Goal: Check status: Check status

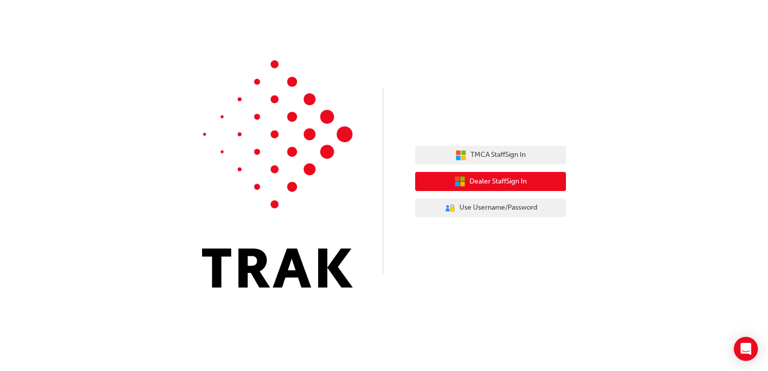
click at [482, 182] on span "Dealer Staff Sign In" at bounding box center [497, 182] width 57 height 12
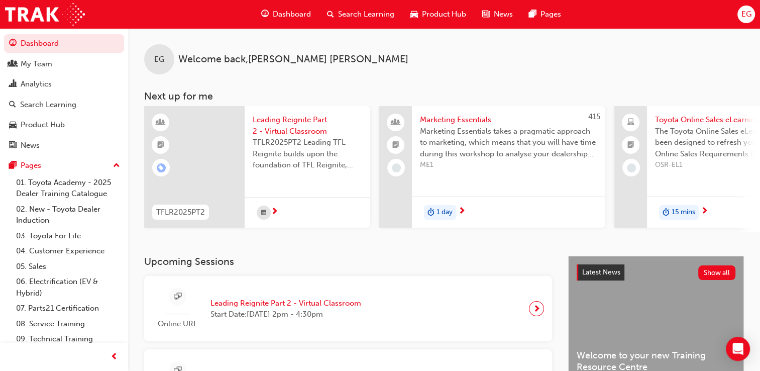
click at [736, 19] on div "Dashboard Search Learning Product Hub News Pages EG" at bounding box center [380, 14] width 760 height 29
click at [746, 17] on span "EG" at bounding box center [746, 15] width 10 height 12
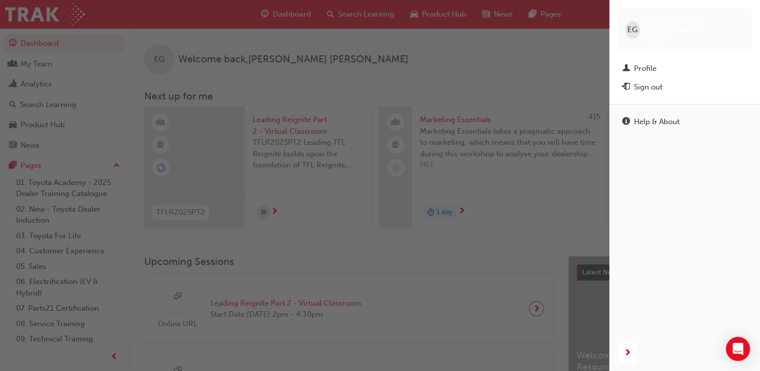
click at [432, 76] on div "button" at bounding box center [305, 185] width 610 height 371
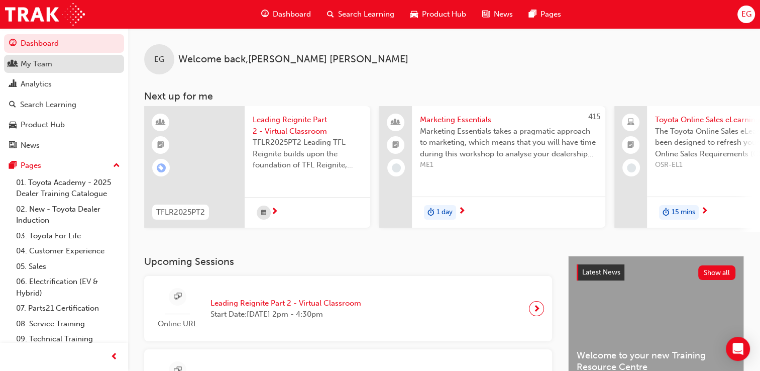
click at [32, 67] on div "My Team" at bounding box center [37, 64] width 32 height 12
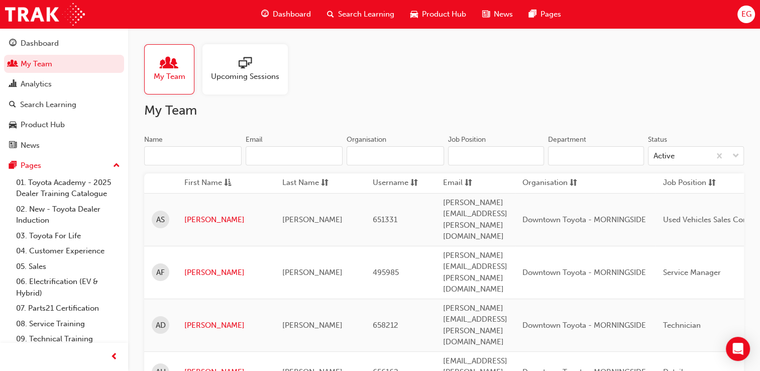
click at [169, 158] on input "Name" at bounding box center [192, 155] width 97 height 19
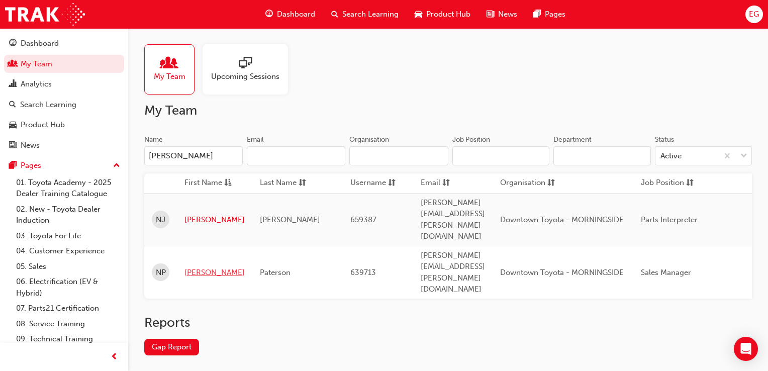
type input "NATHAN"
click at [199, 267] on link "Nathan" at bounding box center [214, 273] width 60 height 12
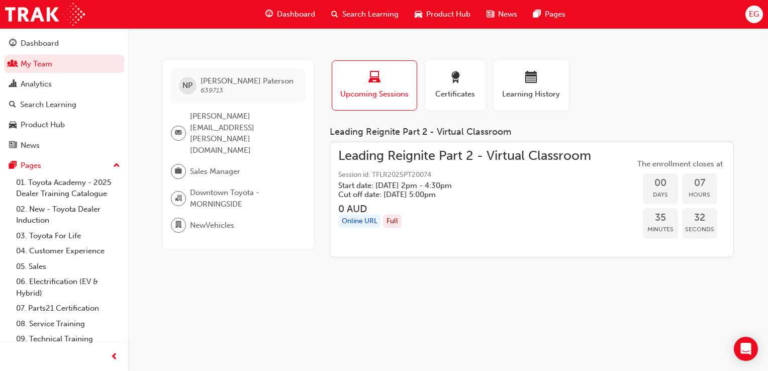
click at [623, 112] on div "Profile Upcoming Sessions Certificates Learning History" at bounding box center [532, 89] width 424 height 58
click at [371, 6] on div "Search Learning" at bounding box center [364, 14] width 83 height 21
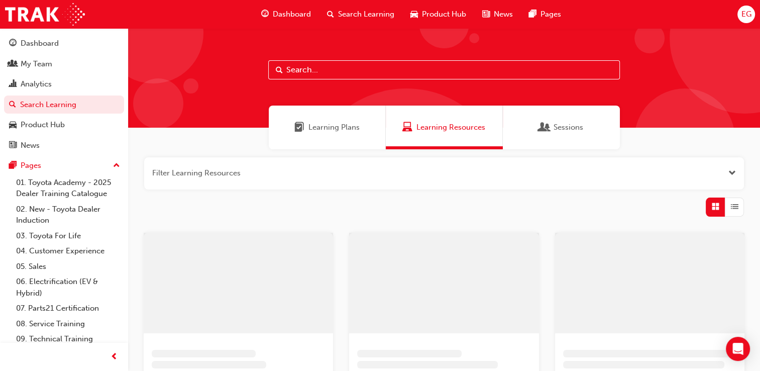
click at [295, 69] on input "text" at bounding box center [444, 69] width 352 height 19
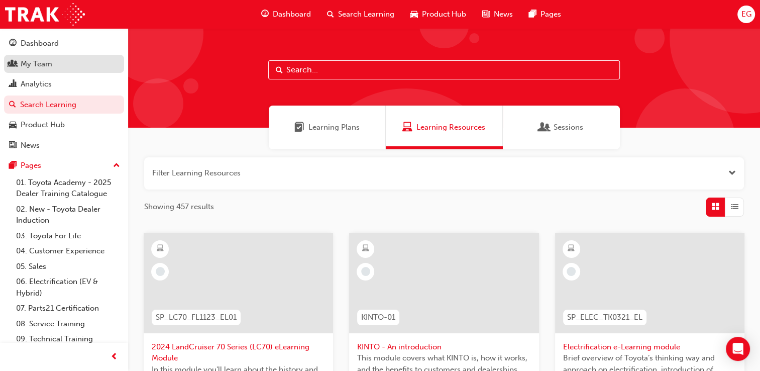
click at [38, 65] on div "My Team" at bounding box center [37, 64] width 32 height 12
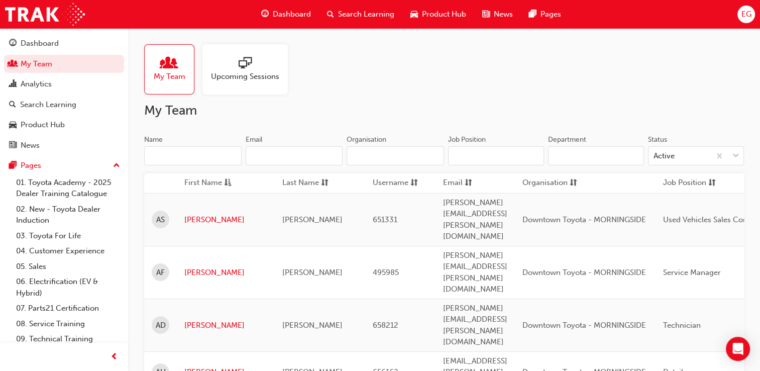
click at [180, 155] on input "Name" at bounding box center [192, 155] width 97 height 19
click at [180, 146] on input "Name" at bounding box center [192, 155] width 97 height 19
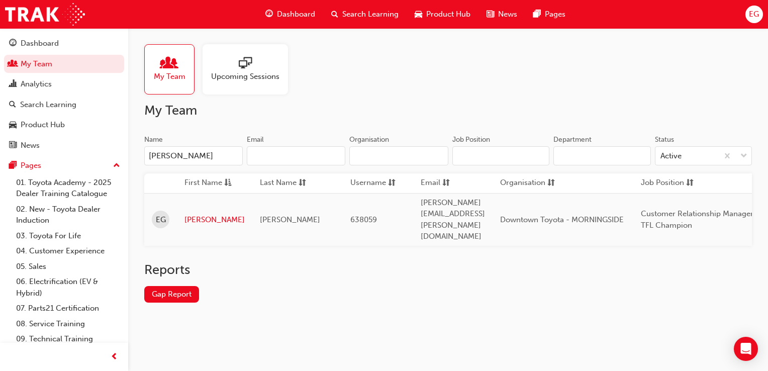
type input "ELEANOR"
click at [193, 214] on td "Eleanor" at bounding box center [214, 219] width 75 height 53
click at [193, 214] on link "Eleanor" at bounding box center [214, 220] width 60 height 12
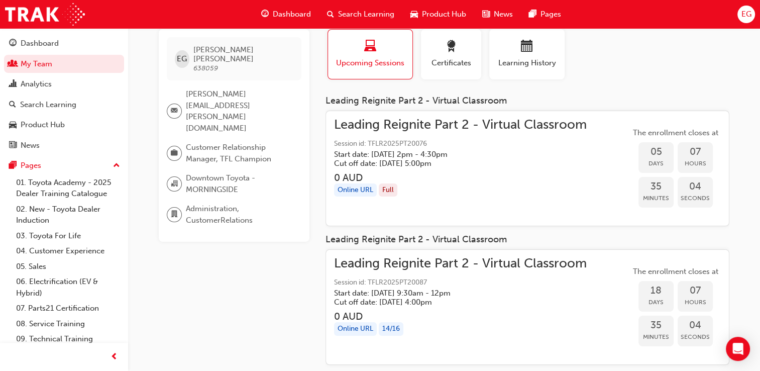
scroll to position [26, 0]
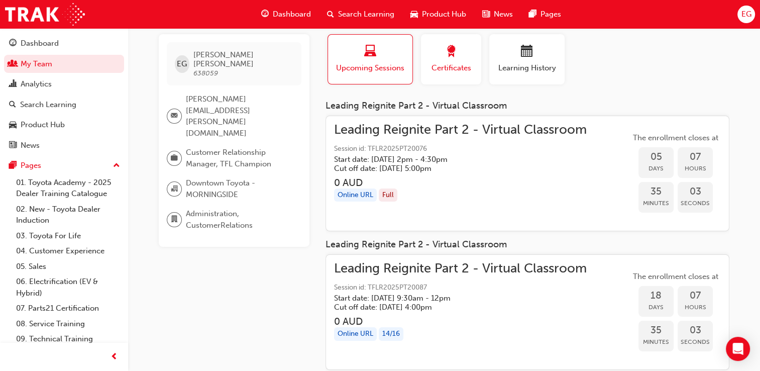
click at [440, 69] on span "Certificates" at bounding box center [451, 68] width 45 height 12
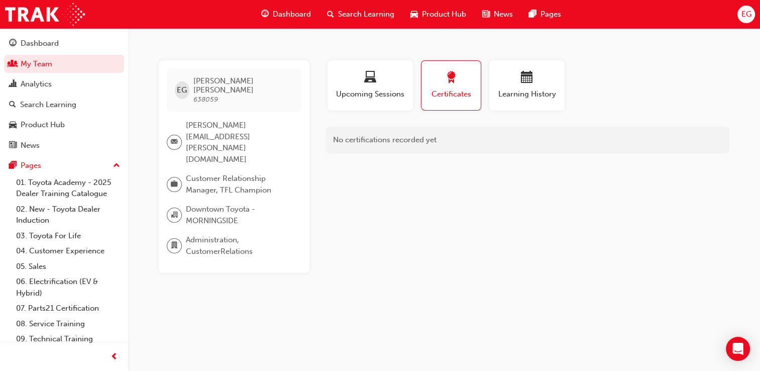
scroll to position [0, 0]
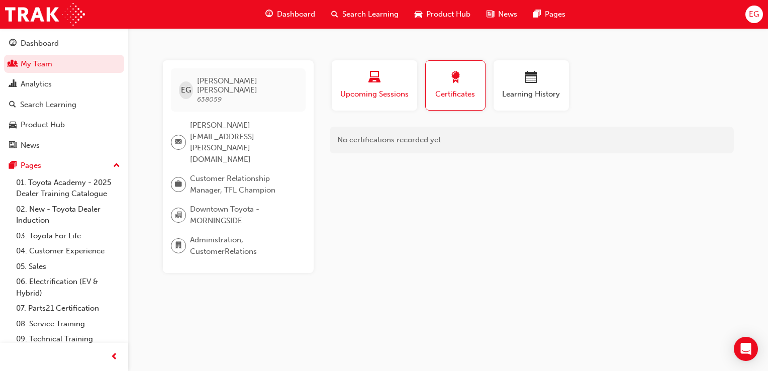
click at [367, 93] on span "Upcoming Sessions" at bounding box center [374, 94] width 70 height 12
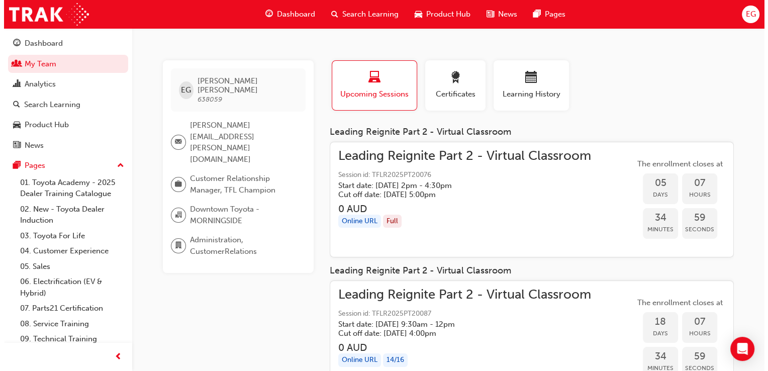
scroll to position [36, 0]
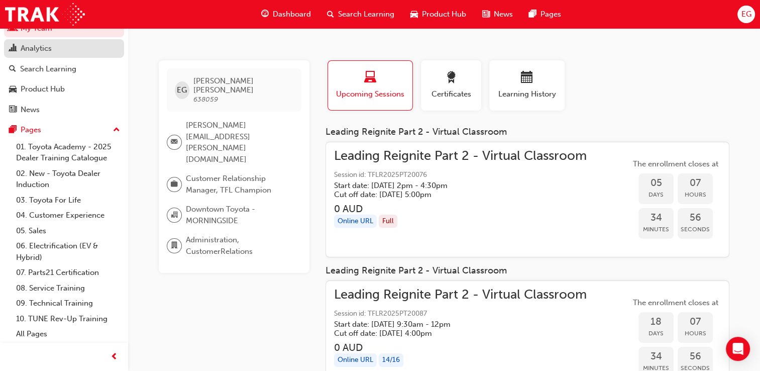
click at [48, 44] on div "Analytics" at bounding box center [36, 49] width 31 height 12
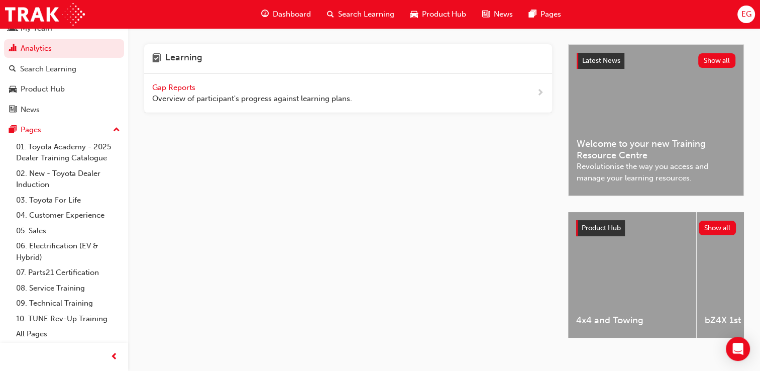
click at [161, 86] on span "Gap Reports" at bounding box center [174, 87] width 45 height 9
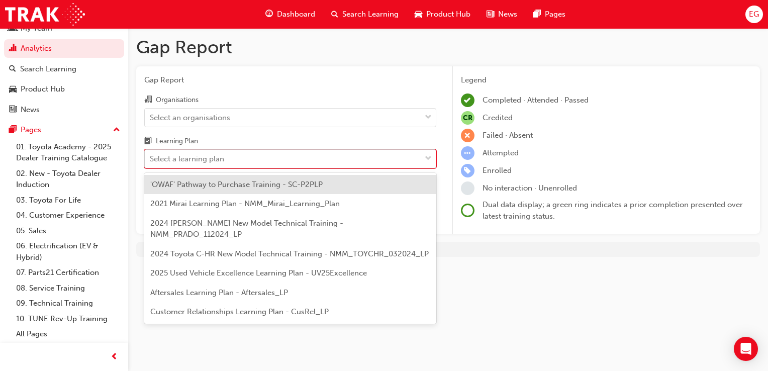
click at [214, 160] on div "Select a learning plan" at bounding box center [187, 159] width 74 height 12
click at [151, 160] on input "Learning Plan option 'OWAF' Pathway to Purchase Training - SC-P2PLP focused, 1 …" at bounding box center [150, 158] width 1 height 9
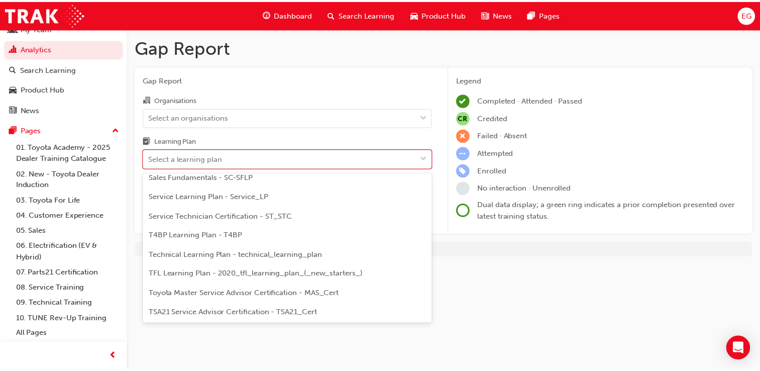
scroll to position [389, 0]
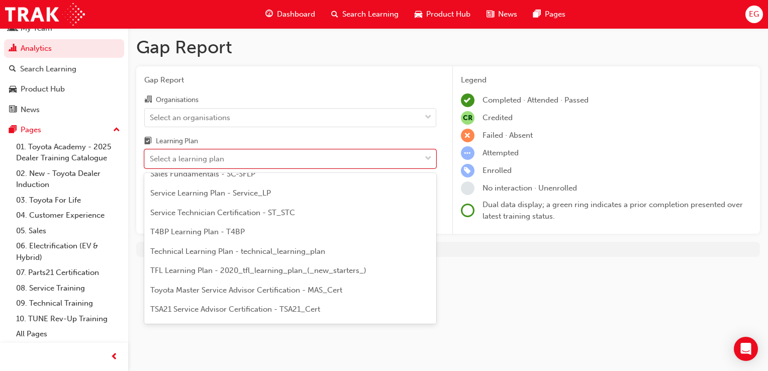
click at [289, 268] on span "TFL Learning Plan - 2020_tfl_learning_plan_(_new_starters_)" at bounding box center [258, 270] width 216 height 9
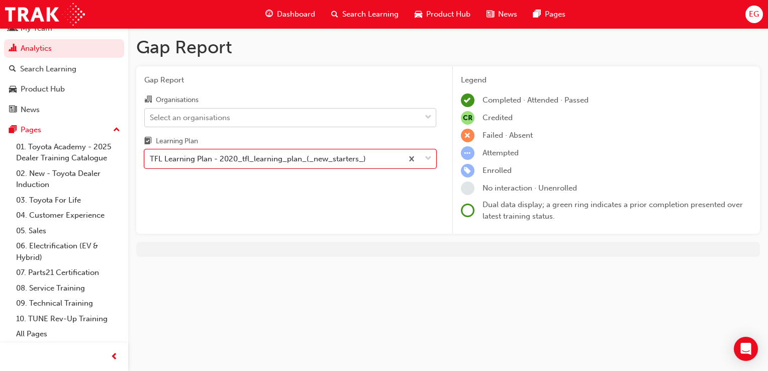
click at [183, 122] on div "Select an organisations" at bounding box center [190, 118] width 80 height 12
click at [151, 121] on input "Organisations Select an organisations" at bounding box center [150, 117] width 1 height 9
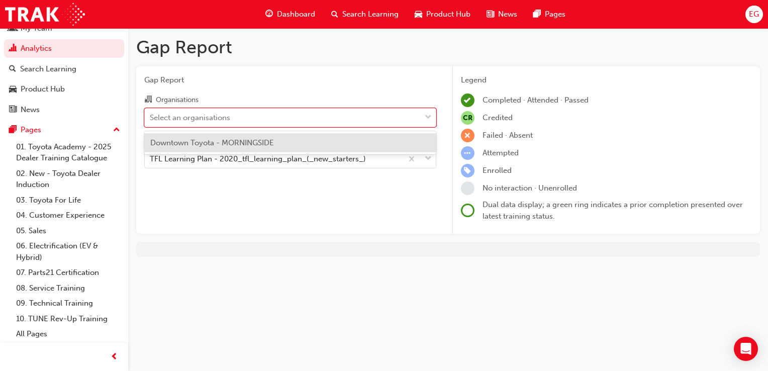
click at [193, 144] on span "Downtown Toyota - MORNINGSIDE" at bounding box center [212, 142] width 124 height 9
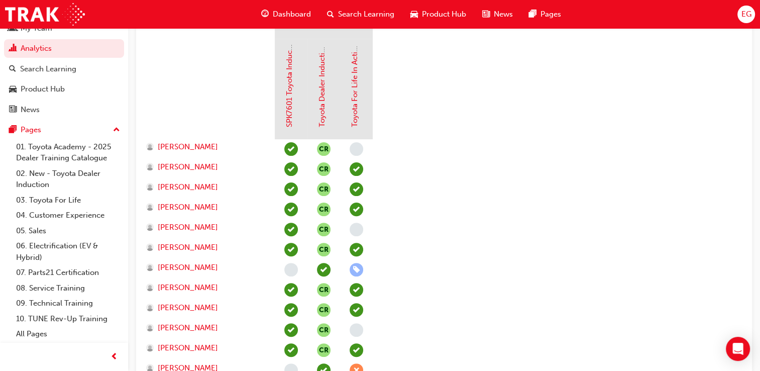
scroll to position [268, 0]
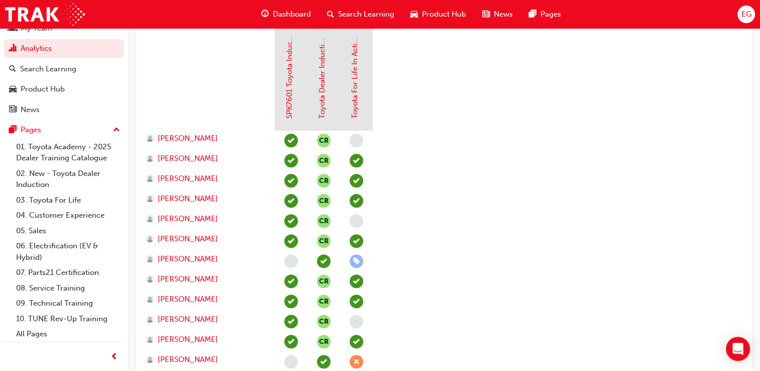
click at [288, 264] on span "learningRecordVerb_NONE-icon" at bounding box center [291, 261] width 14 height 14
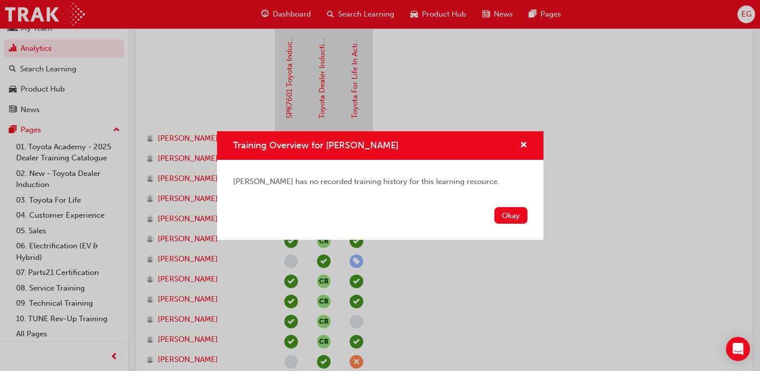
click at [288, 264] on div "Training Overview for Alice Stark Alice Stark has no recorded training history …" at bounding box center [380, 185] width 760 height 371
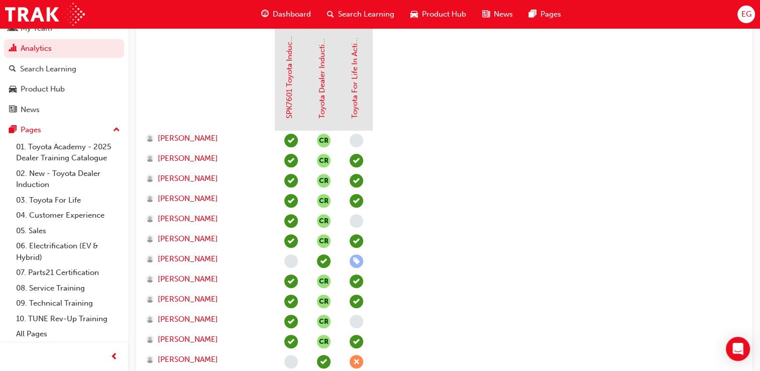
click at [292, 260] on span "learningRecordVerb_NONE-icon" at bounding box center [291, 261] width 14 height 14
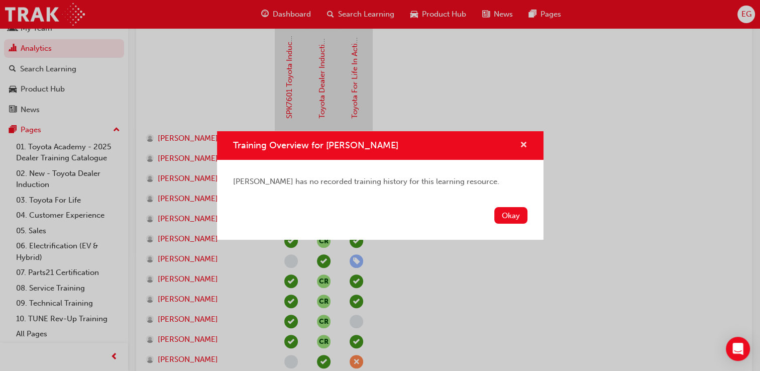
click at [523, 144] on span "cross-icon" at bounding box center [524, 145] width 8 height 9
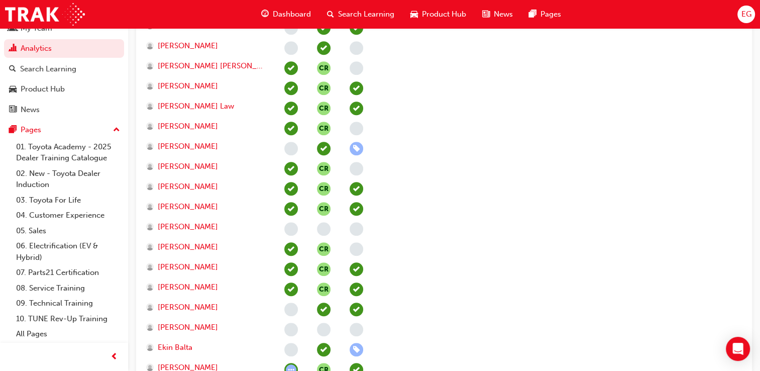
scroll to position [740, 0]
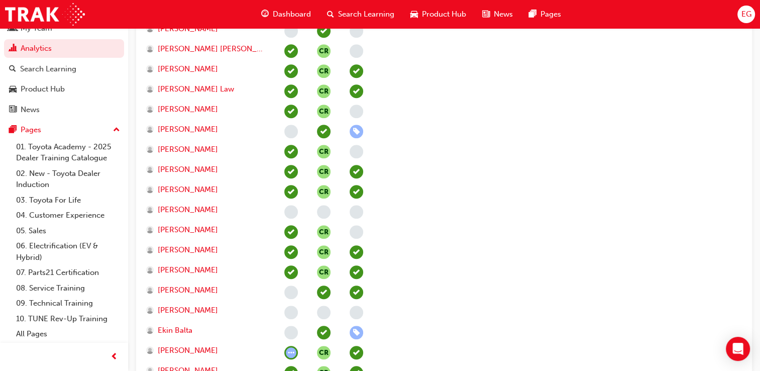
click at [288, 312] on span "learningRecordVerb_NONE-icon" at bounding box center [291, 313] width 14 height 14
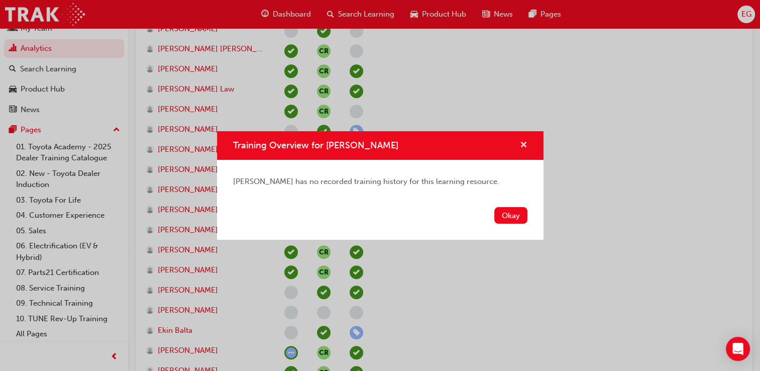
click at [524, 145] on span "cross-icon" at bounding box center [524, 145] width 8 height 9
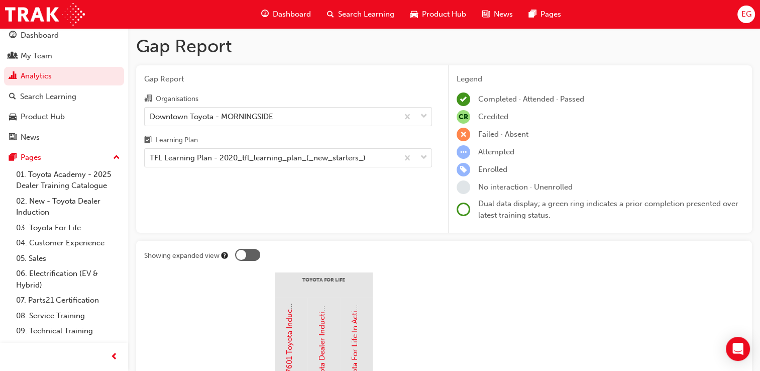
scroll to position [5, 0]
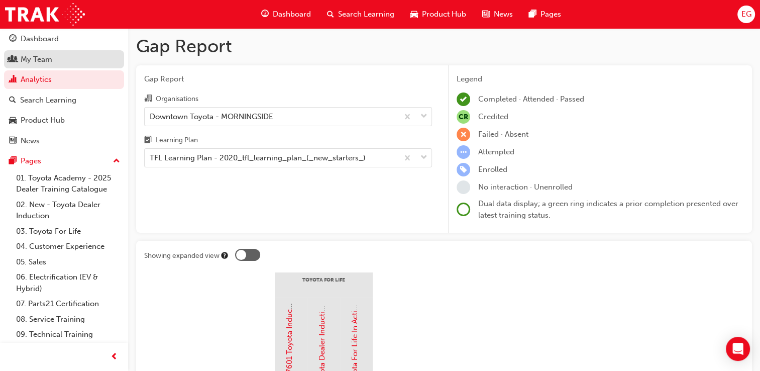
click at [40, 57] on div "My Team" at bounding box center [37, 60] width 32 height 12
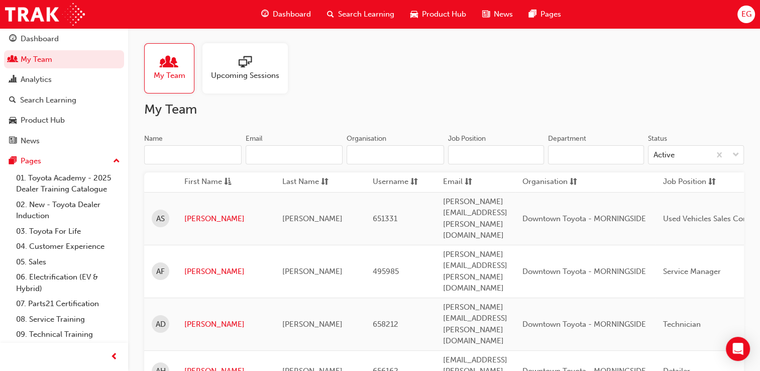
click at [164, 155] on input "Name" at bounding box center [192, 154] width 97 height 19
click at [153, 154] on input "Name" at bounding box center [192, 154] width 97 height 19
type input "W"
type input "E"
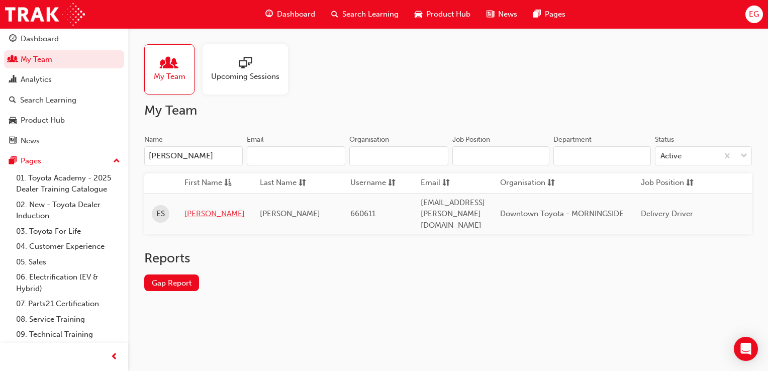
type input "EDWARD"
click at [202, 208] on link "Edward" at bounding box center [214, 214] width 60 height 12
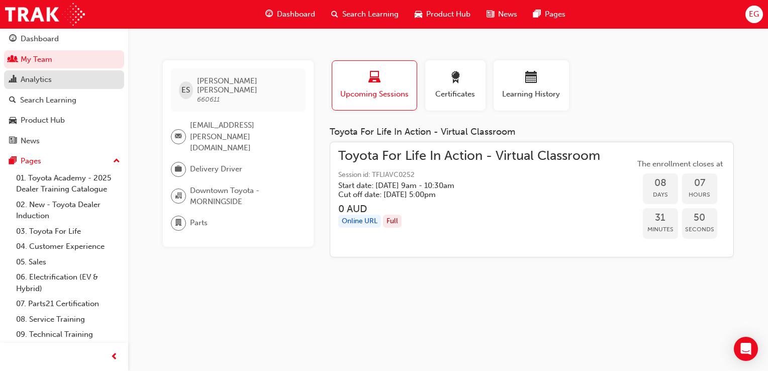
click at [28, 81] on div "Analytics" at bounding box center [36, 80] width 31 height 12
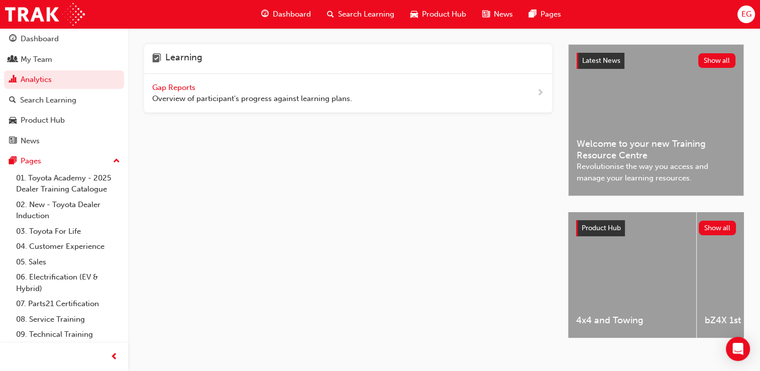
click at [165, 87] on span "Gap Reports" at bounding box center [174, 87] width 45 height 9
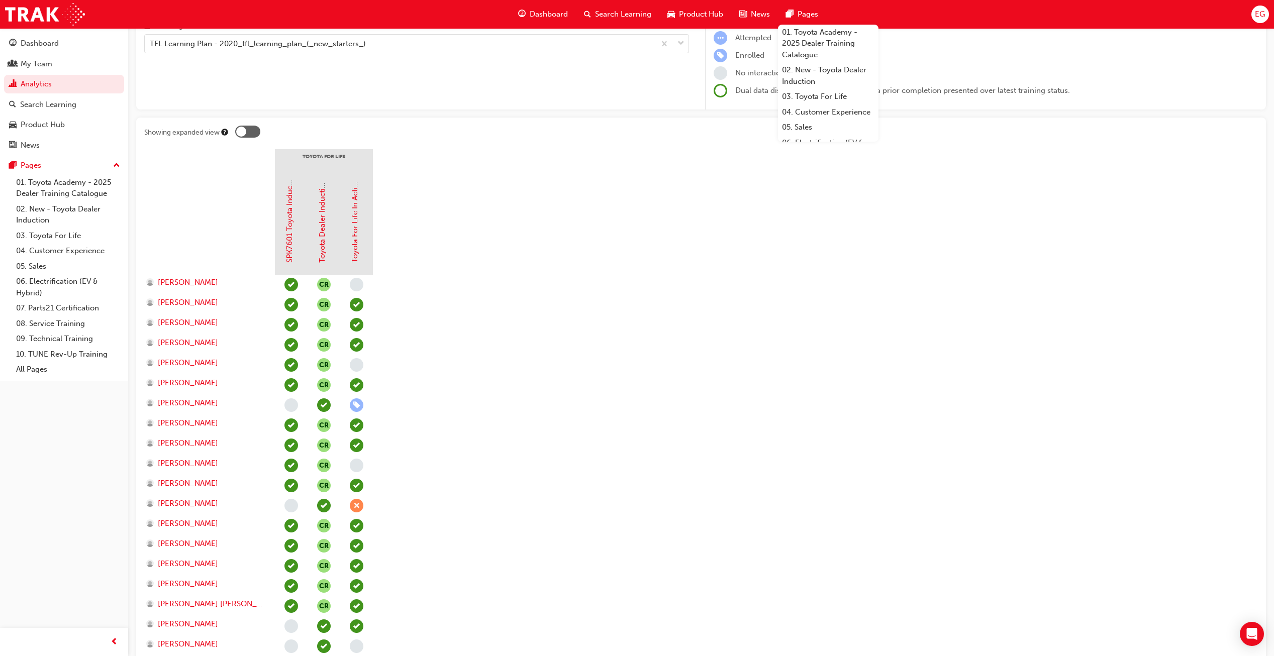
scroll to position [97, 0]
